Goal: Entertainment & Leisure: Consume media (video, audio)

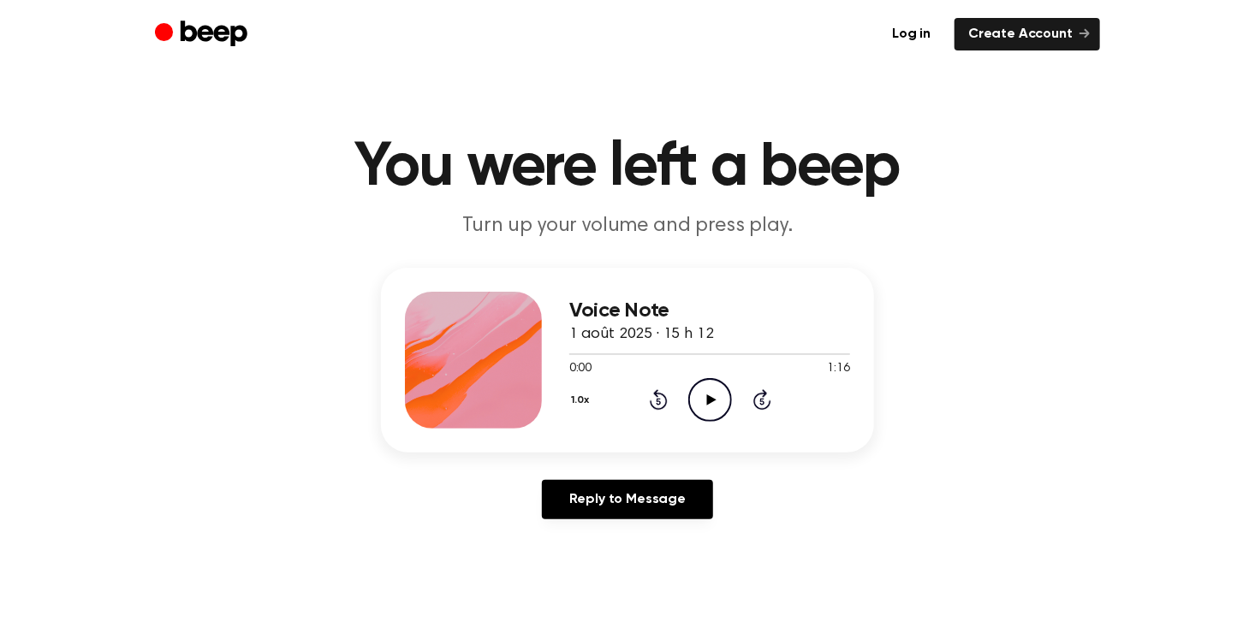
click at [714, 396] on icon "Play Audio" at bounding box center [710, 400] width 44 height 44
click at [1046, 318] on div "Voice Note 1 août 2025 · 15 h 12 0:02 1:16 Your browser does not support the [o…" at bounding box center [628, 400] width 1214 height 265
drag, startPoint x: 579, startPoint y: 356, endPoint x: 542, endPoint y: 363, distance: 38.3
click at [542, 363] on div "Voice Note 1 août 2025 · 15 h 12 0:03 1:16 Your browser does not support the [o…" at bounding box center [627, 360] width 493 height 185
drag, startPoint x: 542, startPoint y: 363, endPoint x: 660, endPoint y: 403, distance: 124.8
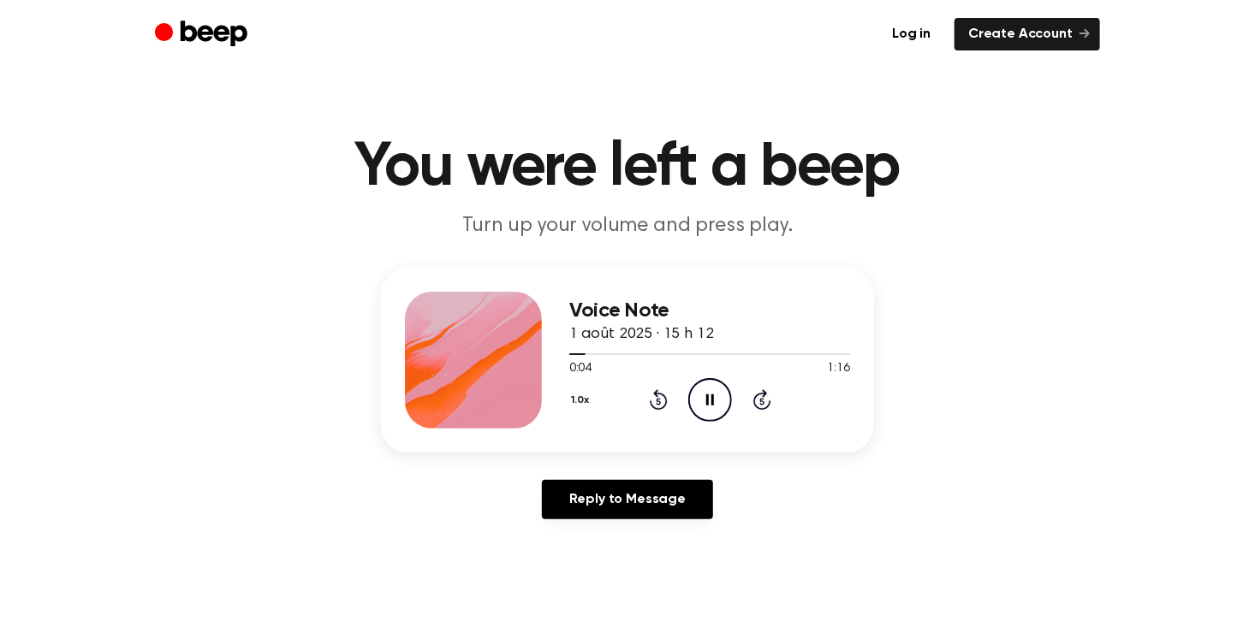
click at [660, 404] on icon "Rewind 5 seconds" at bounding box center [658, 400] width 19 height 22
click at [659, 403] on icon at bounding box center [658, 402] width 4 height 7
drag, startPoint x: 843, startPoint y: 356, endPoint x: 744, endPoint y: 348, distance: 99.6
click at [754, 348] on div at bounding box center [709, 354] width 281 height 14
click at [660, 402] on icon at bounding box center [658, 402] width 4 height 7
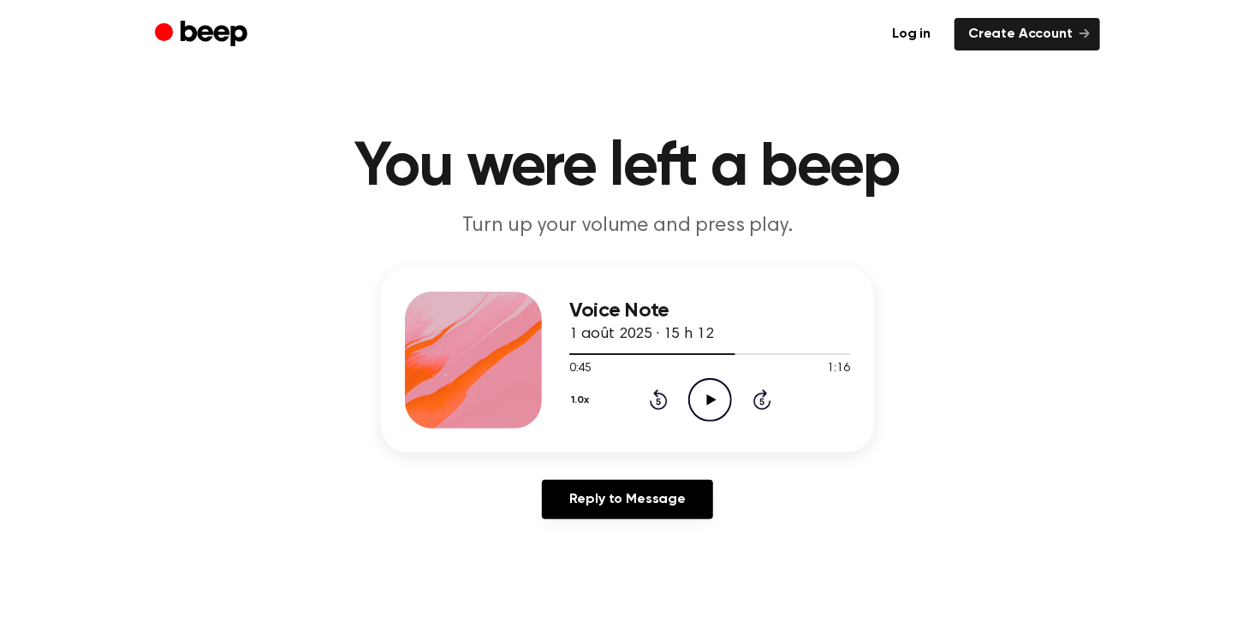
click at [709, 401] on icon at bounding box center [710, 400] width 9 height 11
click at [665, 353] on div at bounding box center [652, 354] width 167 height 2
drag, startPoint x: 676, startPoint y: 353, endPoint x: 619, endPoint y: 353, distance: 57.3
click at [622, 353] on div at bounding box center [624, 354] width 110 height 2
